Goal: Navigation & Orientation: Find specific page/section

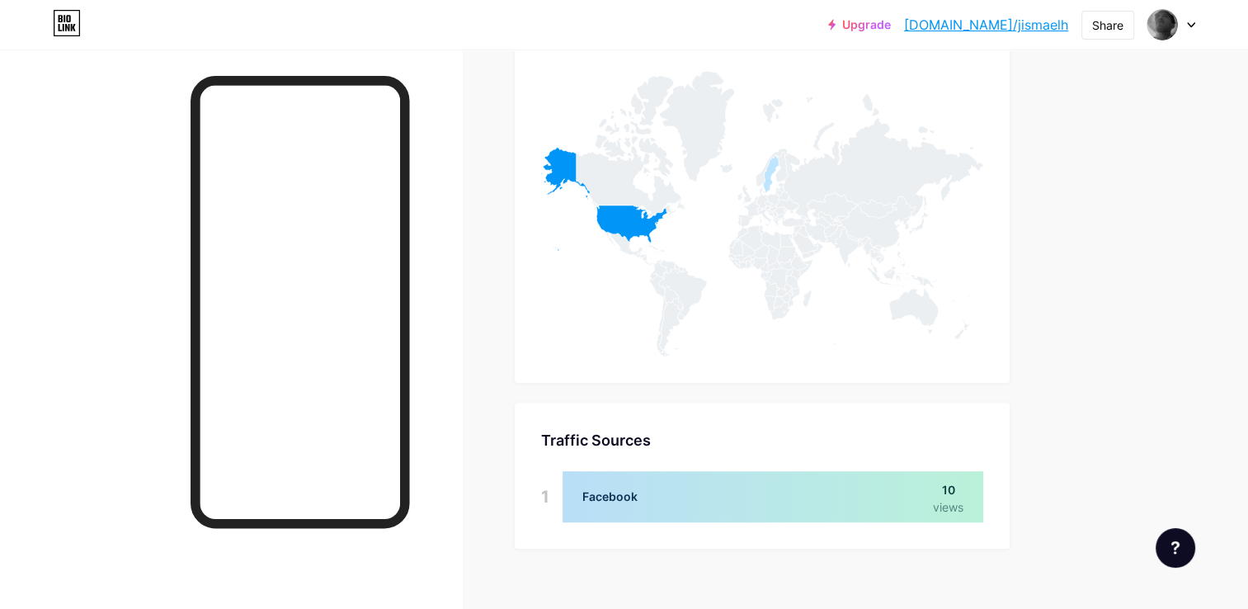
scroll to position [802, 0]
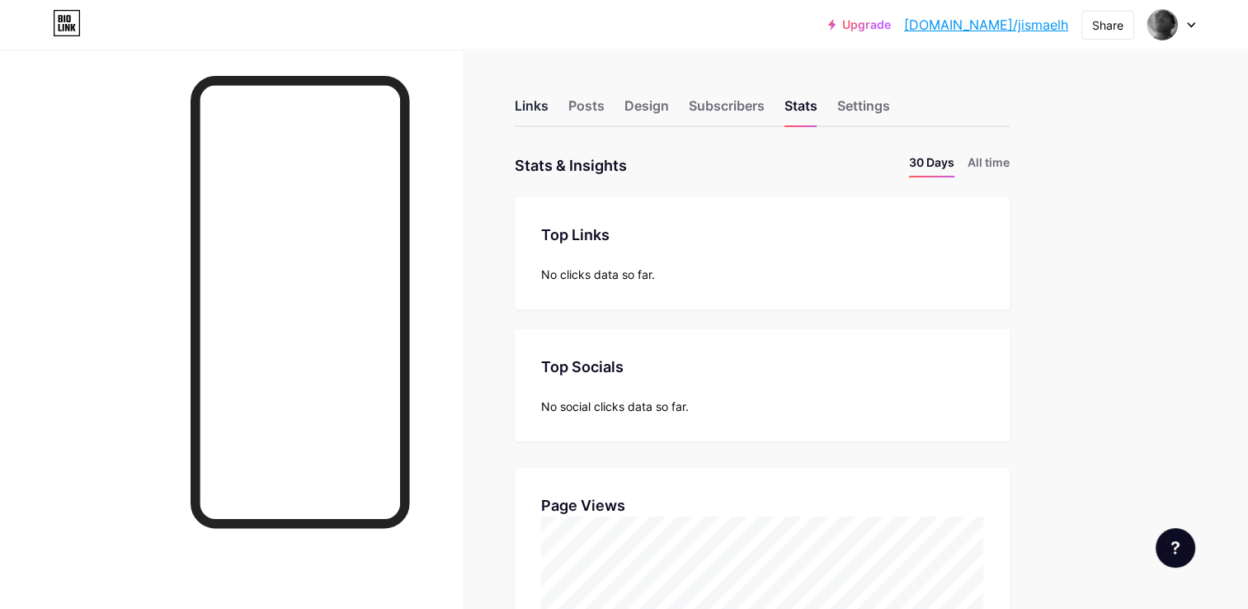
click at [539, 104] on div "Links" at bounding box center [532, 111] width 34 height 30
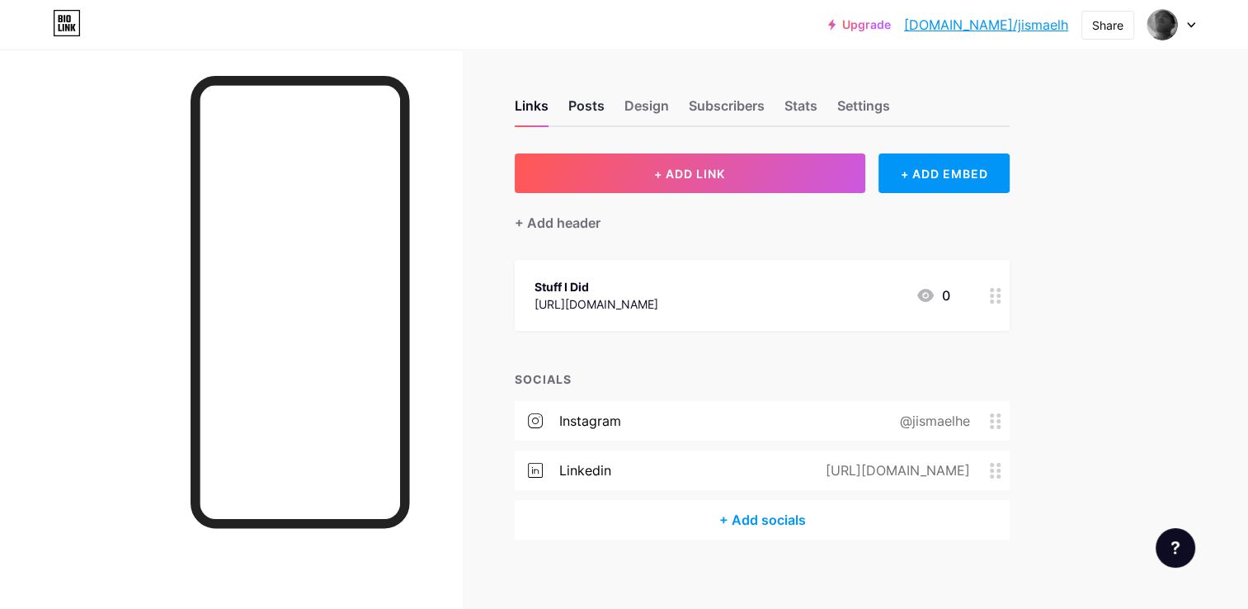
click at [588, 97] on div "Posts" at bounding box center [586, 111] width 36 height 30
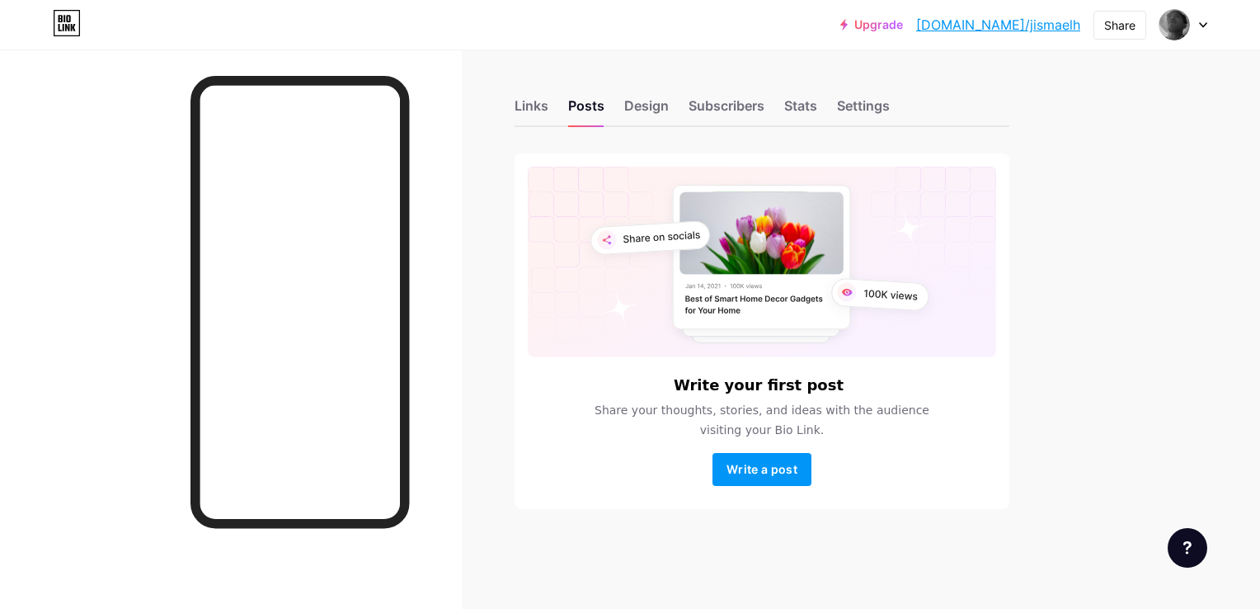
click at [619, 107] on div "Links Posts Design Subscribers Stats Settings" at bounding box center [762, 98] width 495 height 58
click at [663, 96] on div "Design" at bounding box center [646, 111] width 45 height 30
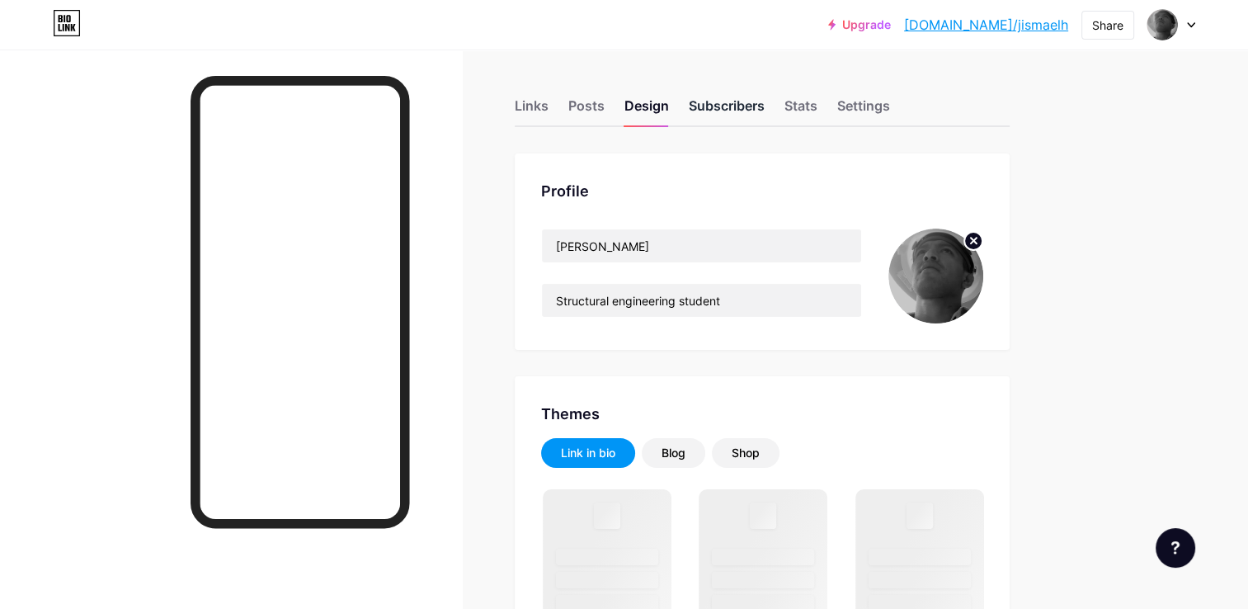
click at [716, 106] on div "Subscribers" at bounding box center [727, 111] width 76 height 30
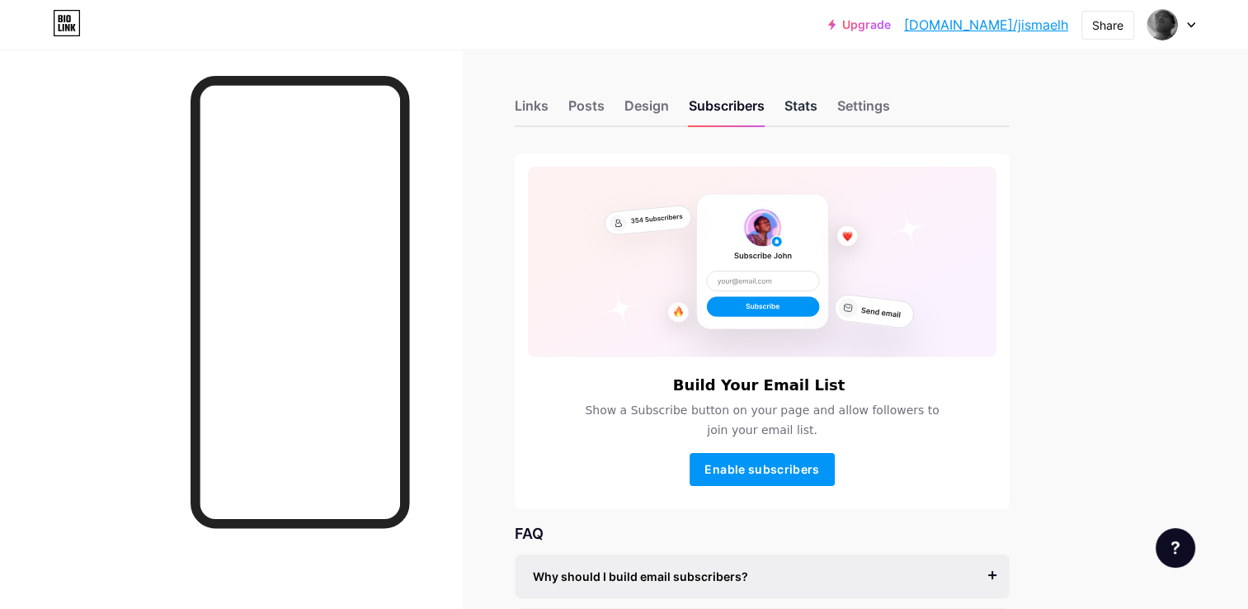
click at [804, 101] on div "Stats" at bounding box center [800, 111] width 33 height 30
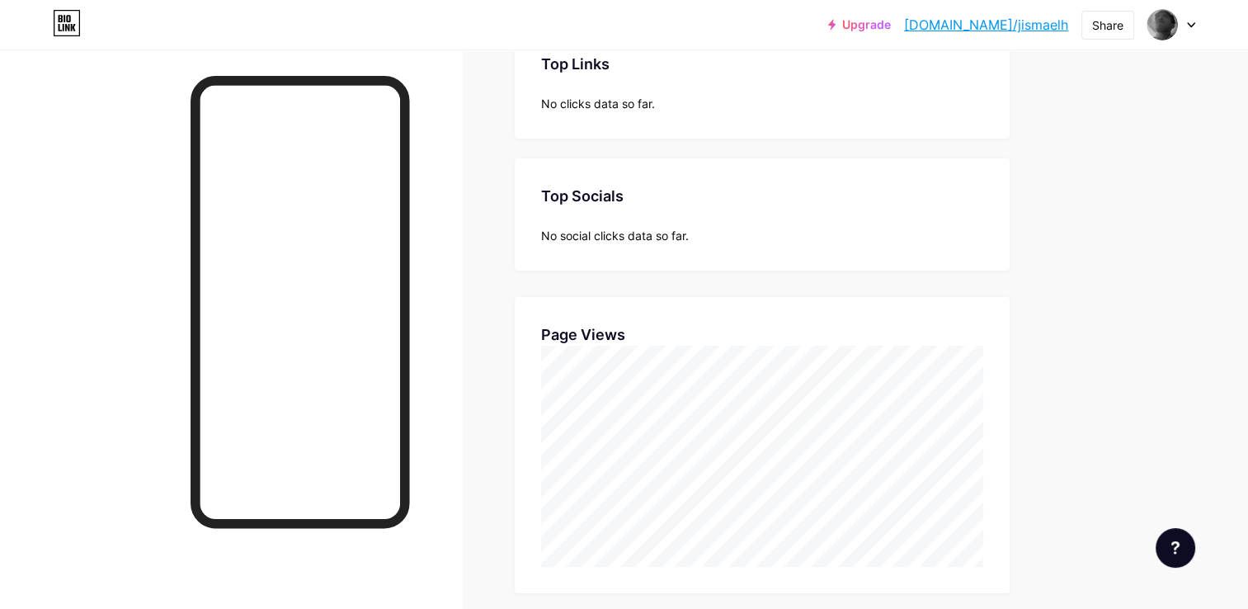
scroll to position [172, 0]
